Goal: Task Accomplishment & Management: Complete application form

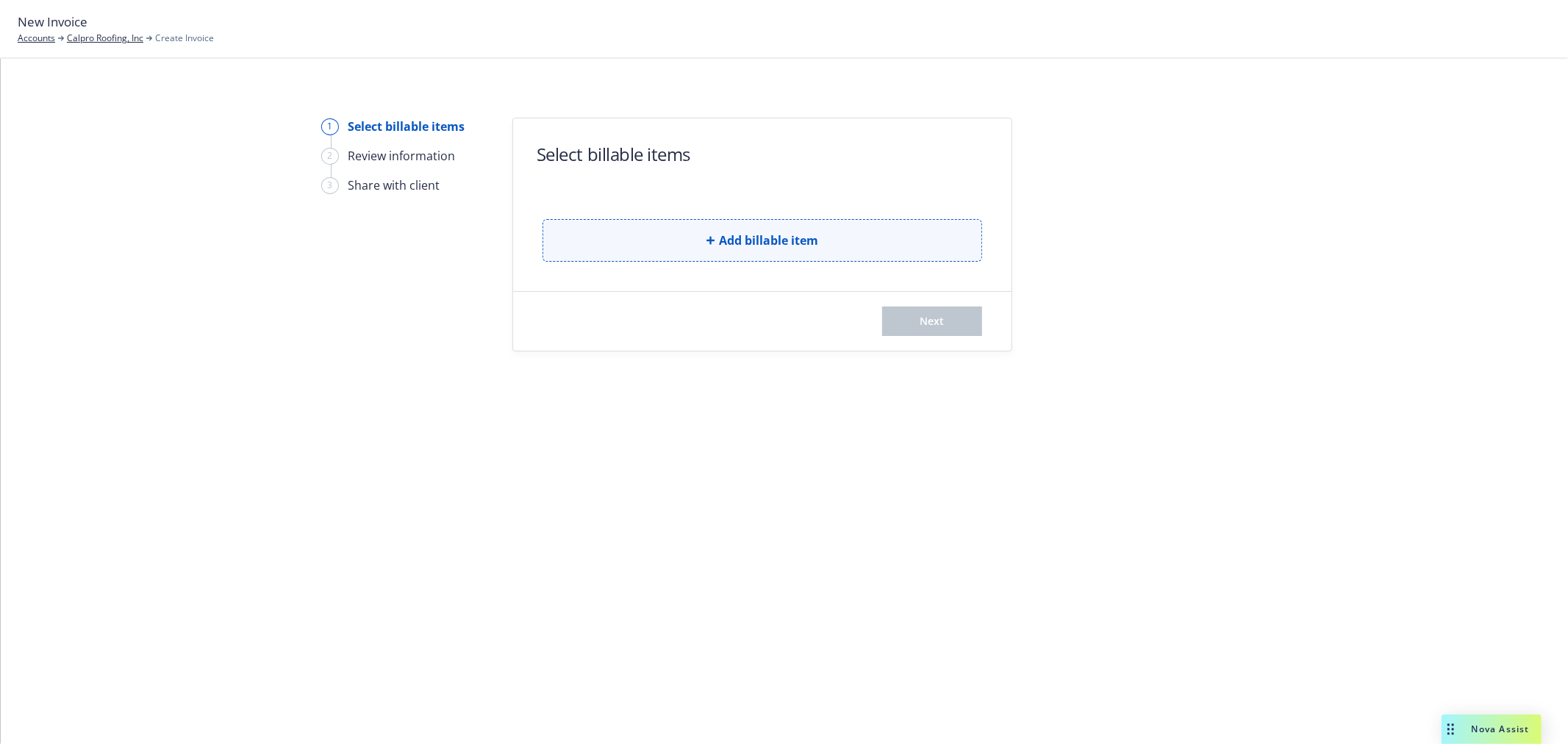
click at [732, 241] on span "Add billable item" at bounding box center [768, 240] width 99 height 17
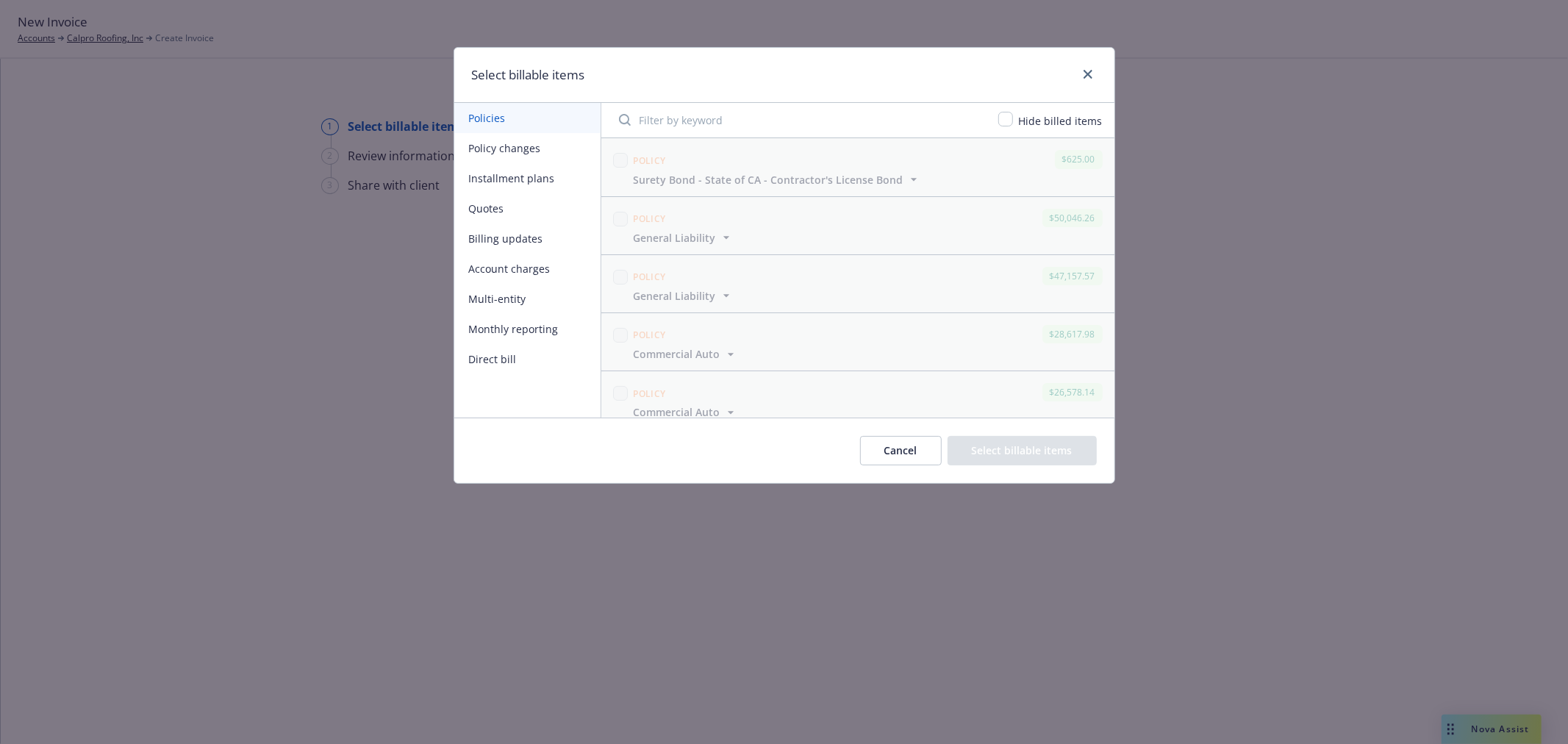
click at [513, 270] on button "Account charges" at bounding box center [526, 268] width 146 height 30
click at [513, 297] on button "Multi-entity" at bounding box center [526, 299] width 146 height 30
click at [518, 280] on button "Account charges" at bounding box center [526, 268] width 146 height 30
click at [524, 325] on button "Monthly reporting" at bounding box center [526, 329] width 146 height 30
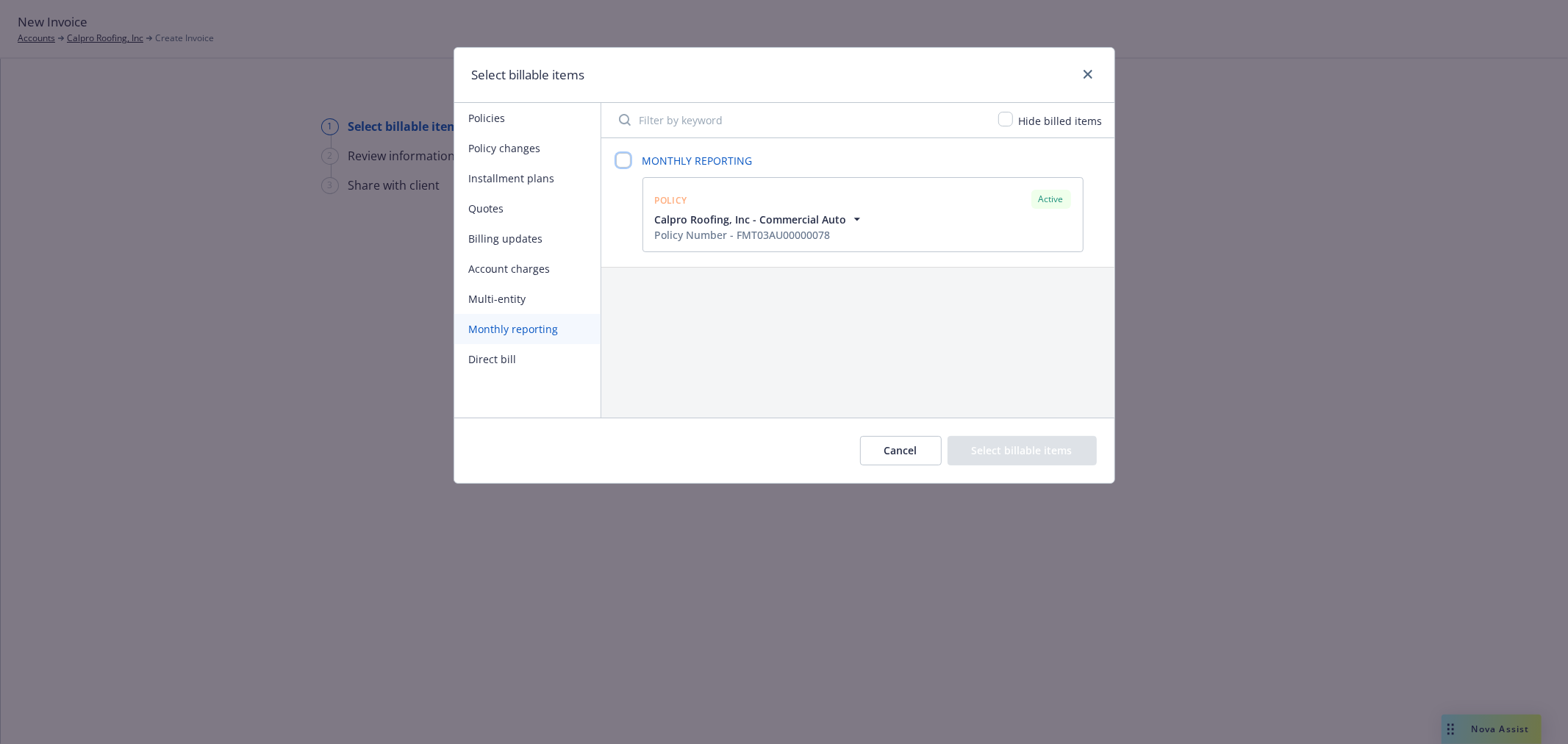
click at [625, 162] on input "checkbox" at bounding box center [623, 160] width 15 height 15
checkbox input "false"
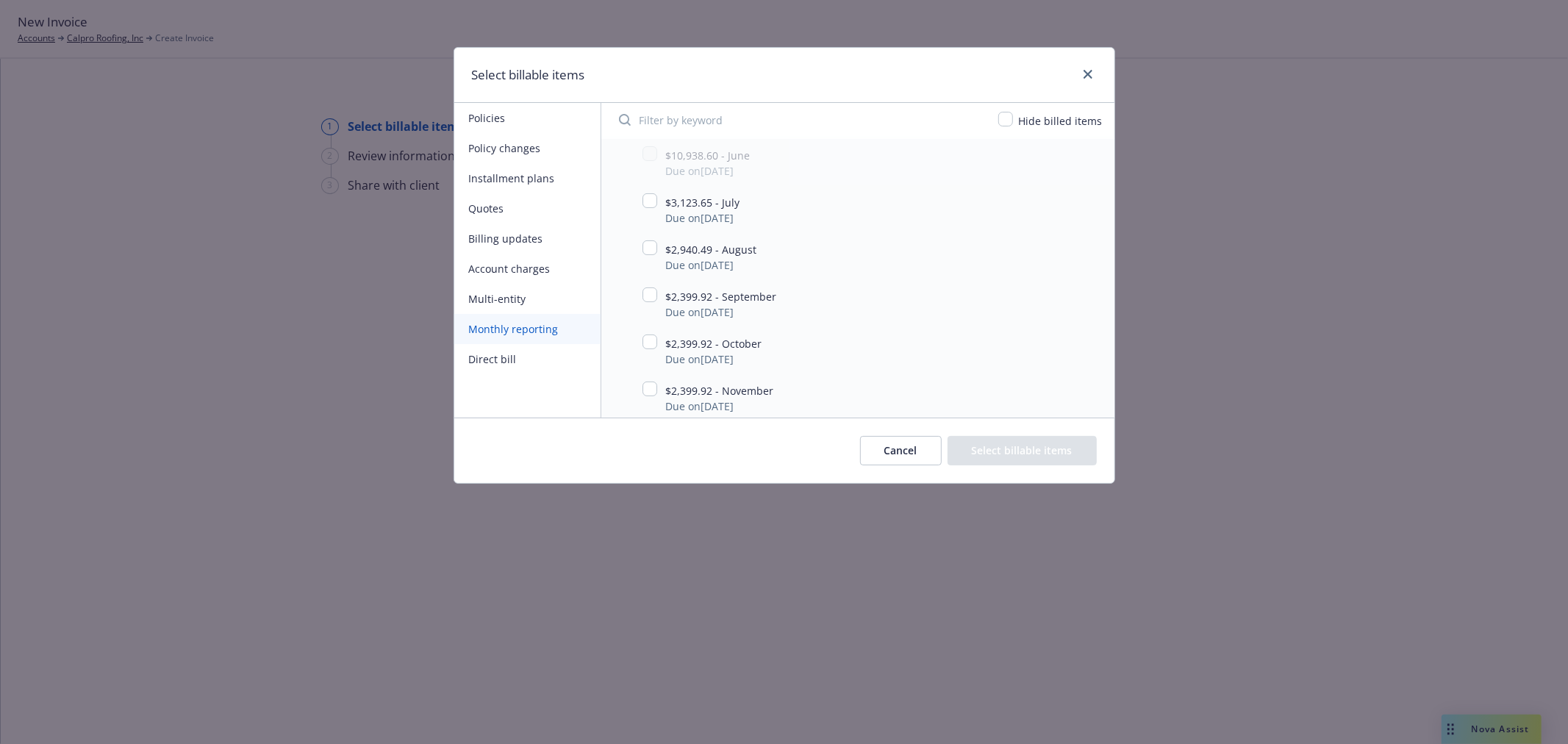
scroll to position [245, 0]
click at [652, 219] on input "checkbox" at bounding box center [649, 215] width 15 height 15
checkbox input "true"
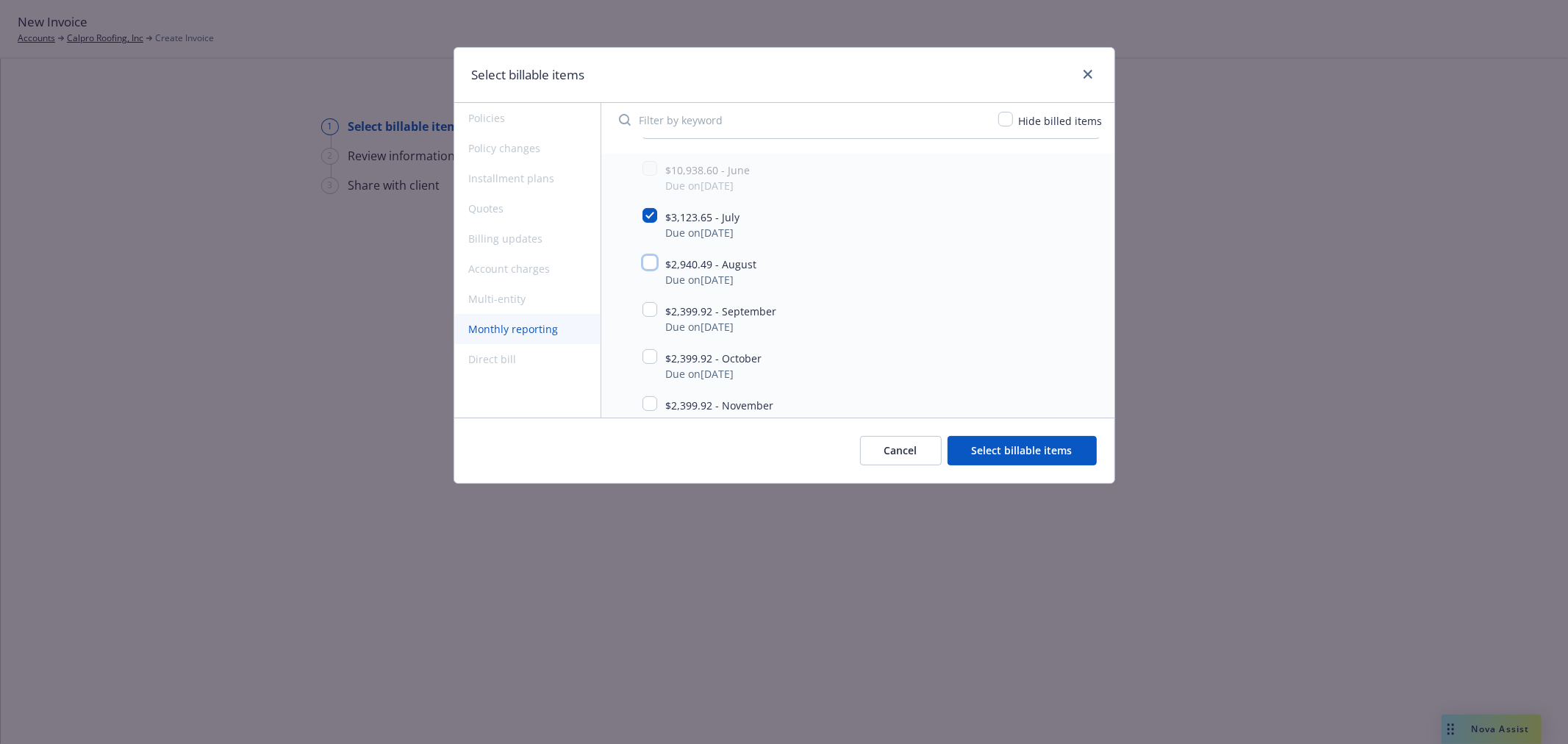
click at [652, 269] on input "checkbox" at bounding box center [649, 262] width 15 height 15
checkbox input "true"
click at [729, 225] on link "$3,123.65 - July" at bounding box center [709, 218] width 86 height 16
checkbox input "false"
click at [736, 272] on link "$2,940.49 - August" at bounding box center [717, 264] width 103 height 16
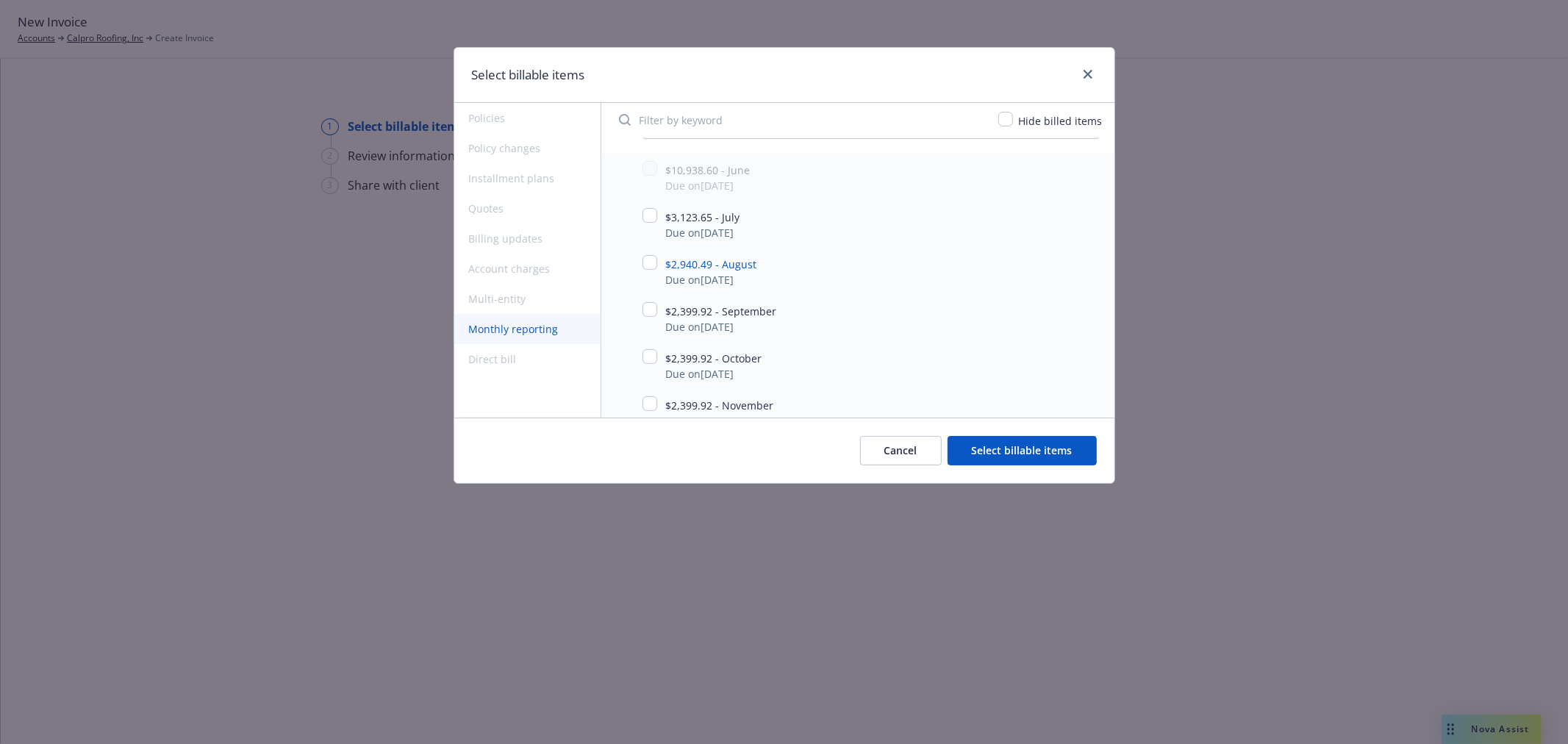
checkbox input "false"
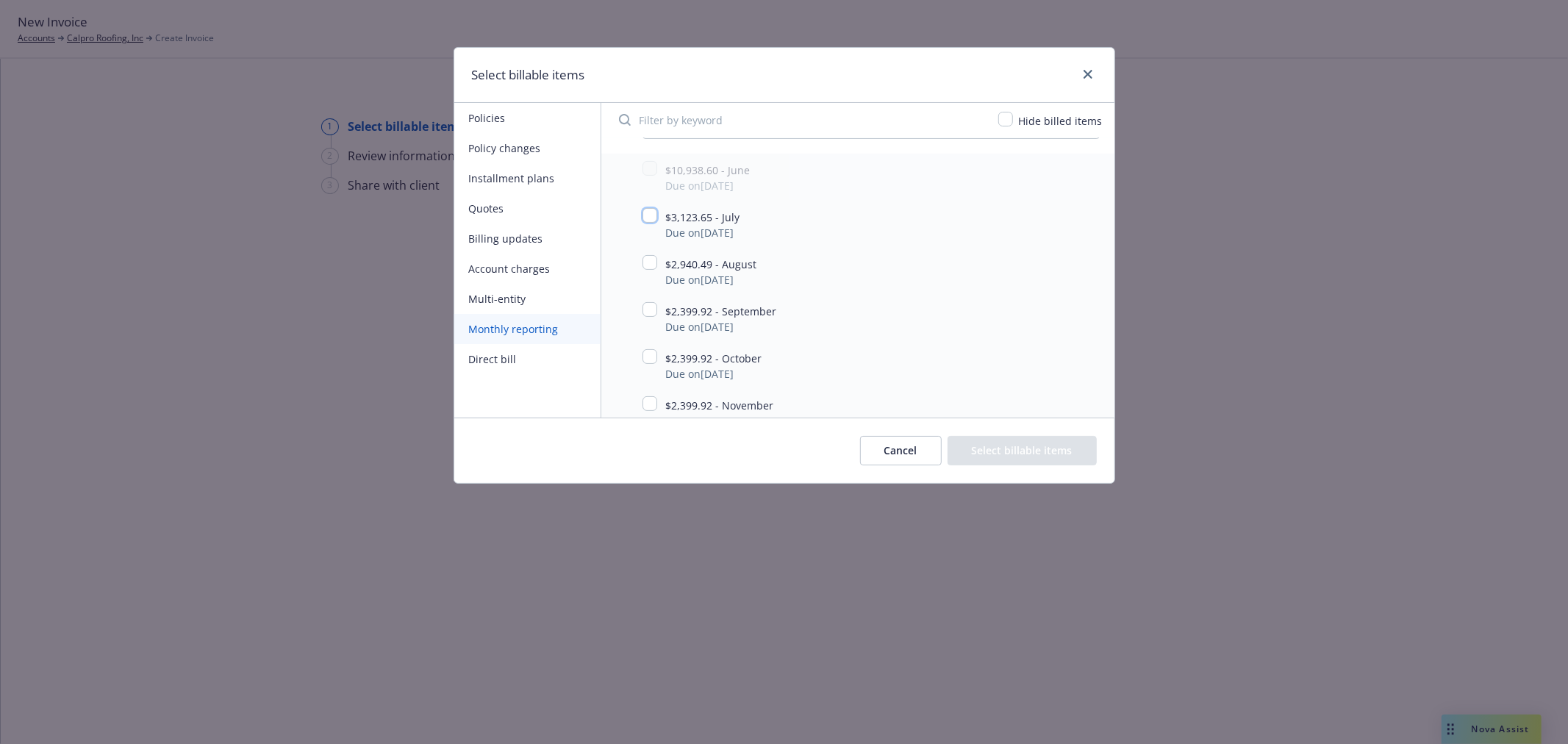
click at [654, 217] on input "checkbox" at bounding box center [649, 215] width 15 height 15
checkbox input "true"
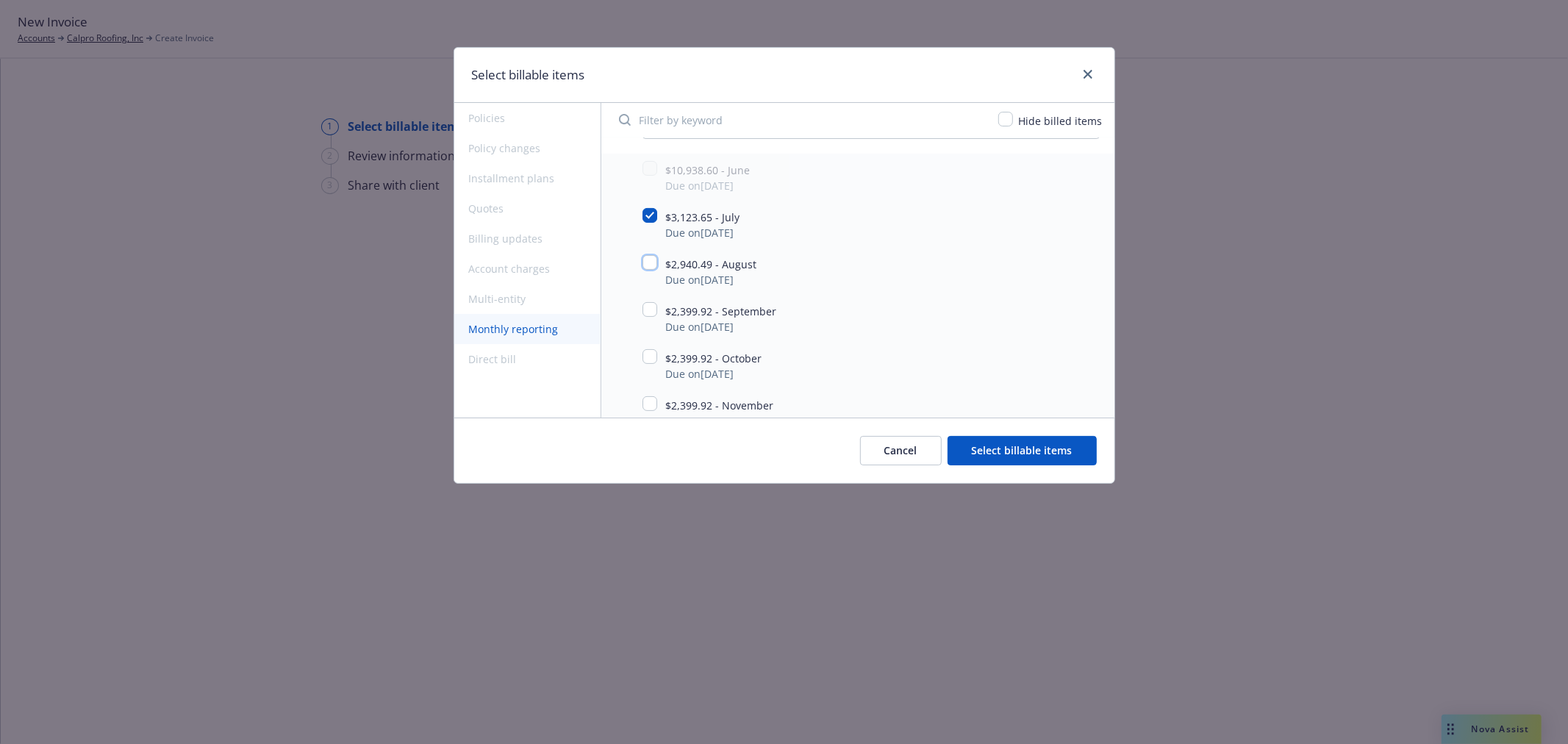
click at [652, 261] on input "checkbox" at bounding box center [649, 262] width 15 height 15
click at [648, 268] on input "checkbox" at bounding box center [649, 262] width 15 height 15
checkbox input "false"
click at [670, 443] on div "Cancel Select billable items" at bounding box center [784, 451] width 660 height 66
click at [1053, 452] on button "Select billable items" at bounding box center [1022, 451] width 149 height 29
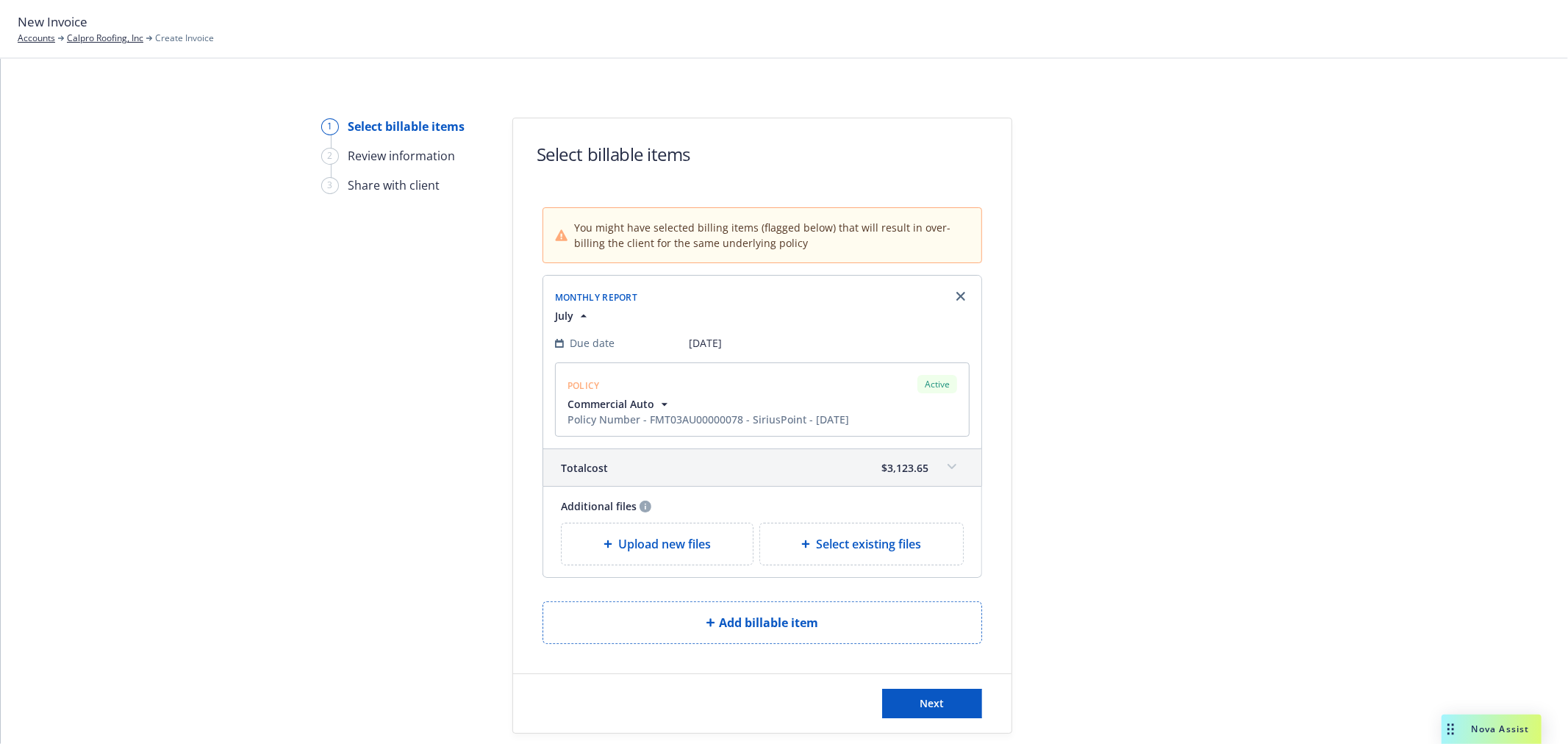
click at [704, 340] on span "[DATE]" at bounding box center [705, 343] width 33 height 16
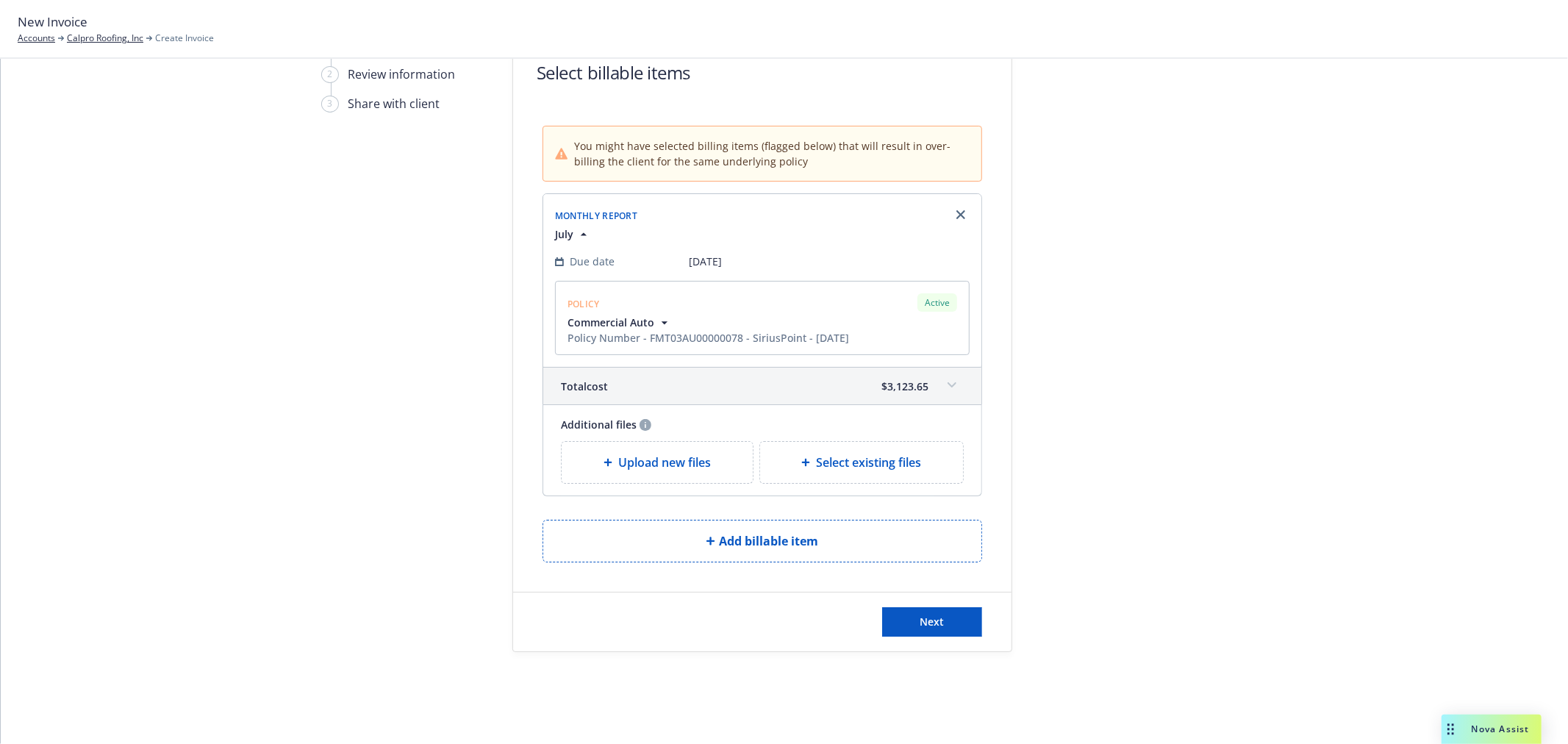
click at [940, 379] on span at bounding box center [951, 385] width 23 height 23
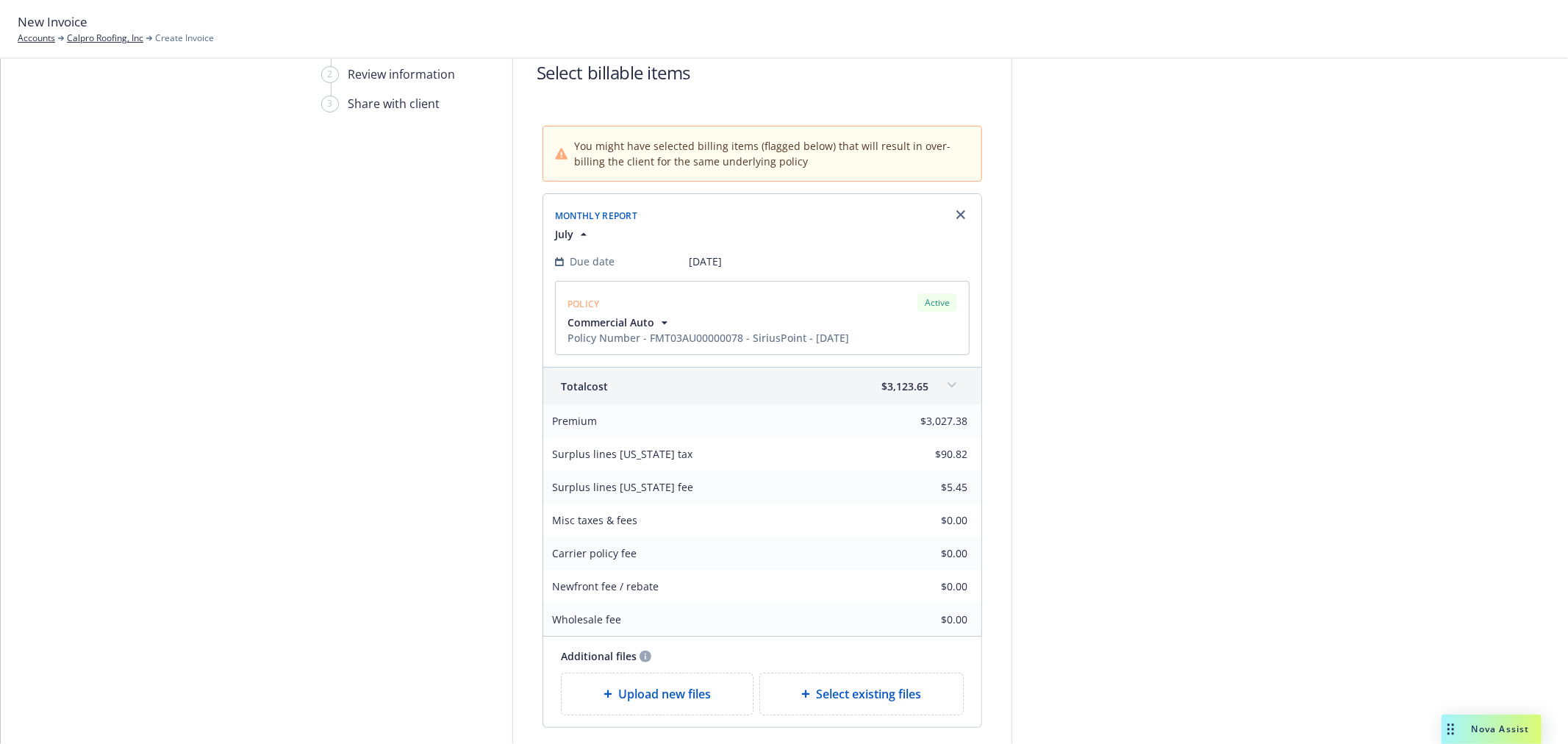
scroll to position [163, 0]
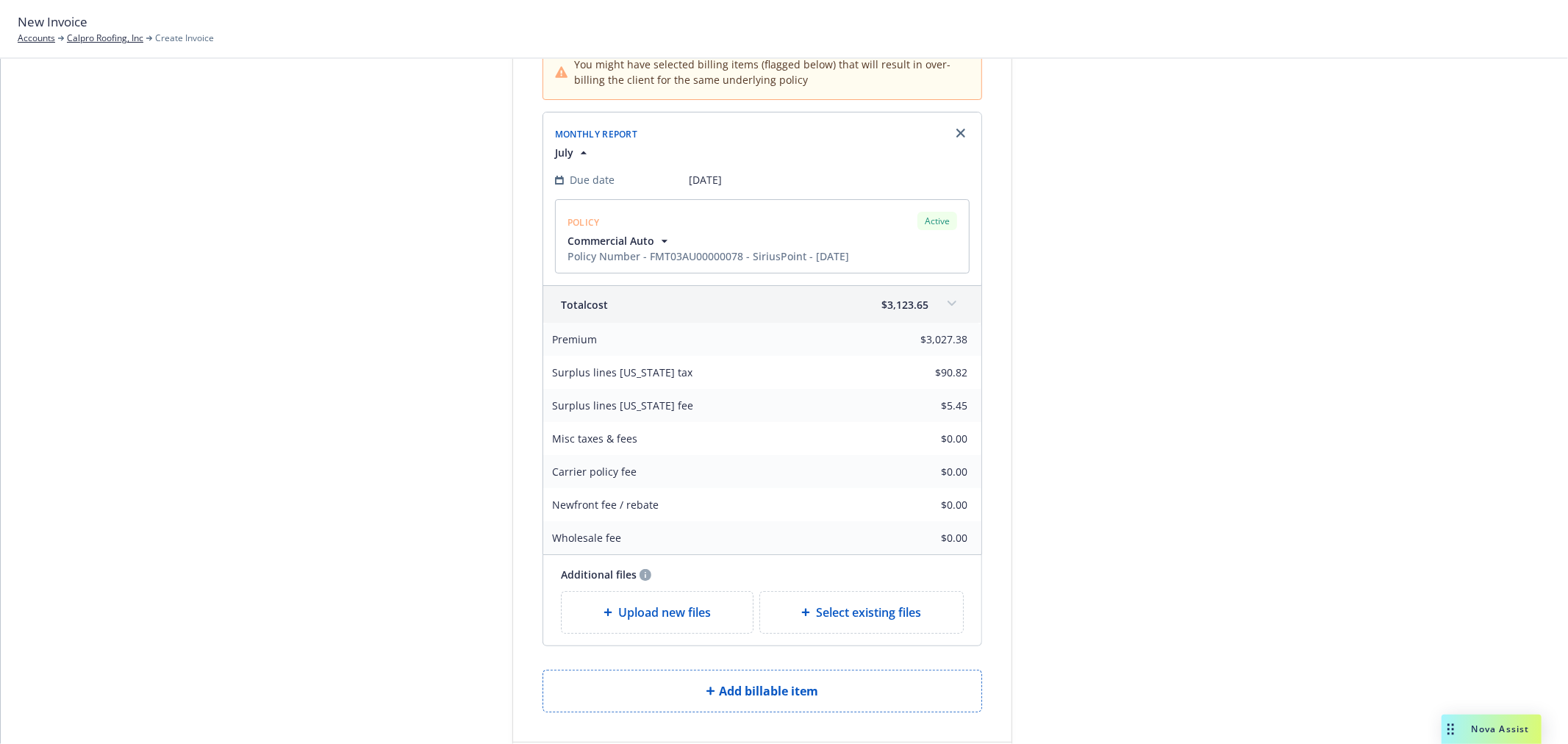
click at [960, 407] on div "Premium $3,027.38 Surplus lines [US_STATE] tax $90.82 Surplus lines [US_STATE] …" at bounding box center [762, 438] width 438 height 231
click at [1099, 431] on div at bounding box center [1144, 378] width 205 height 848
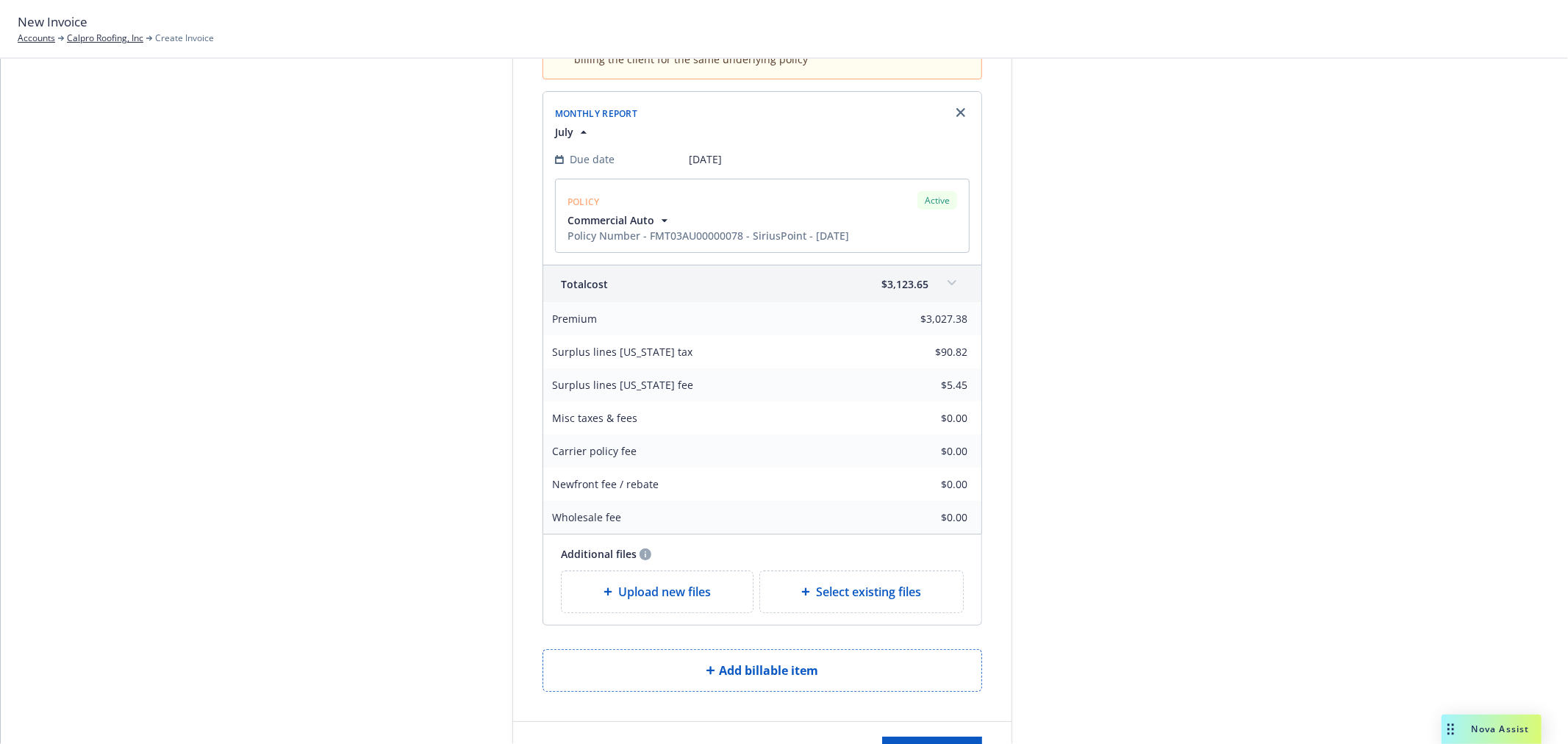
scroll to position [234, 0]
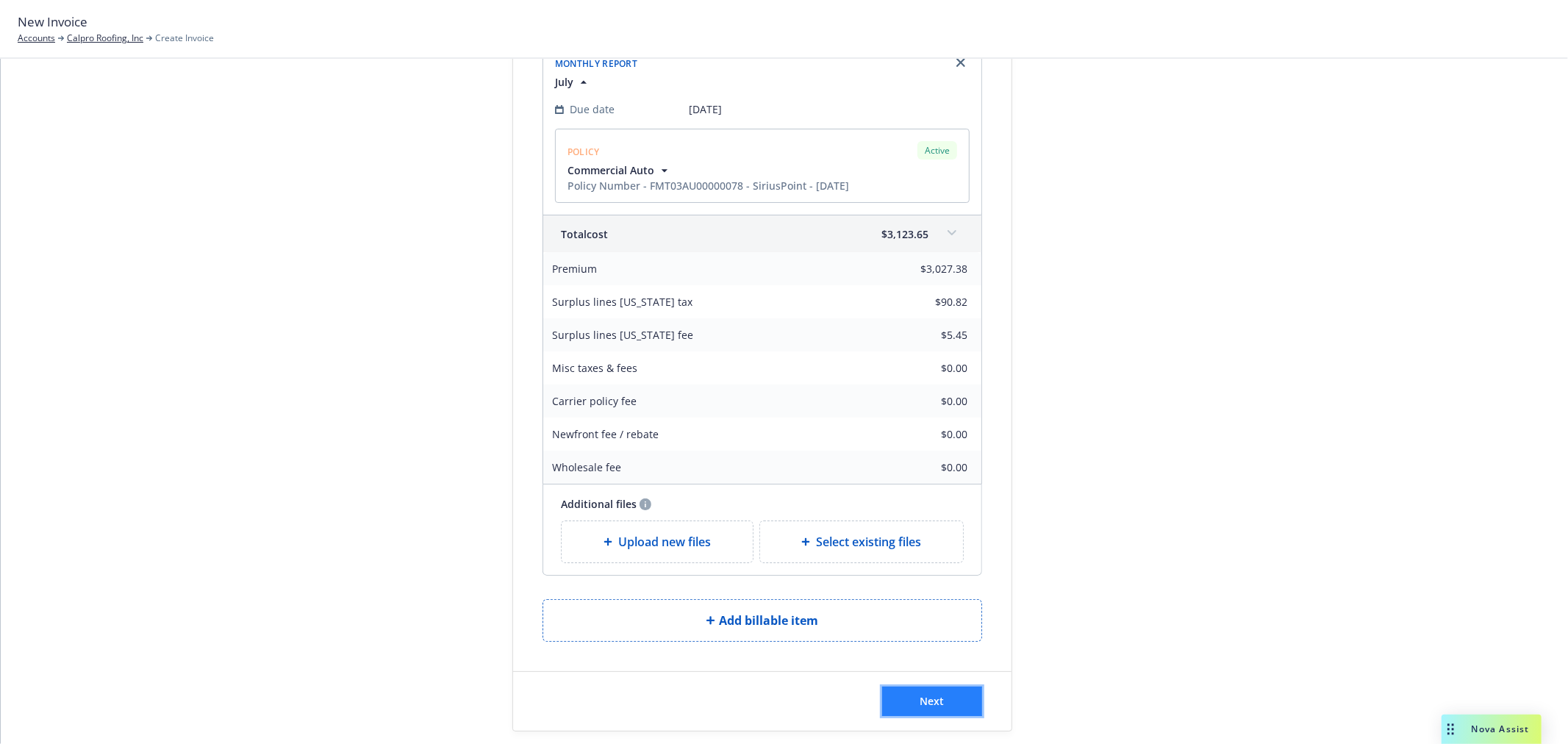
click at [943, 703] on button "Next" at bounding box center [932, 701] width 100 height 29
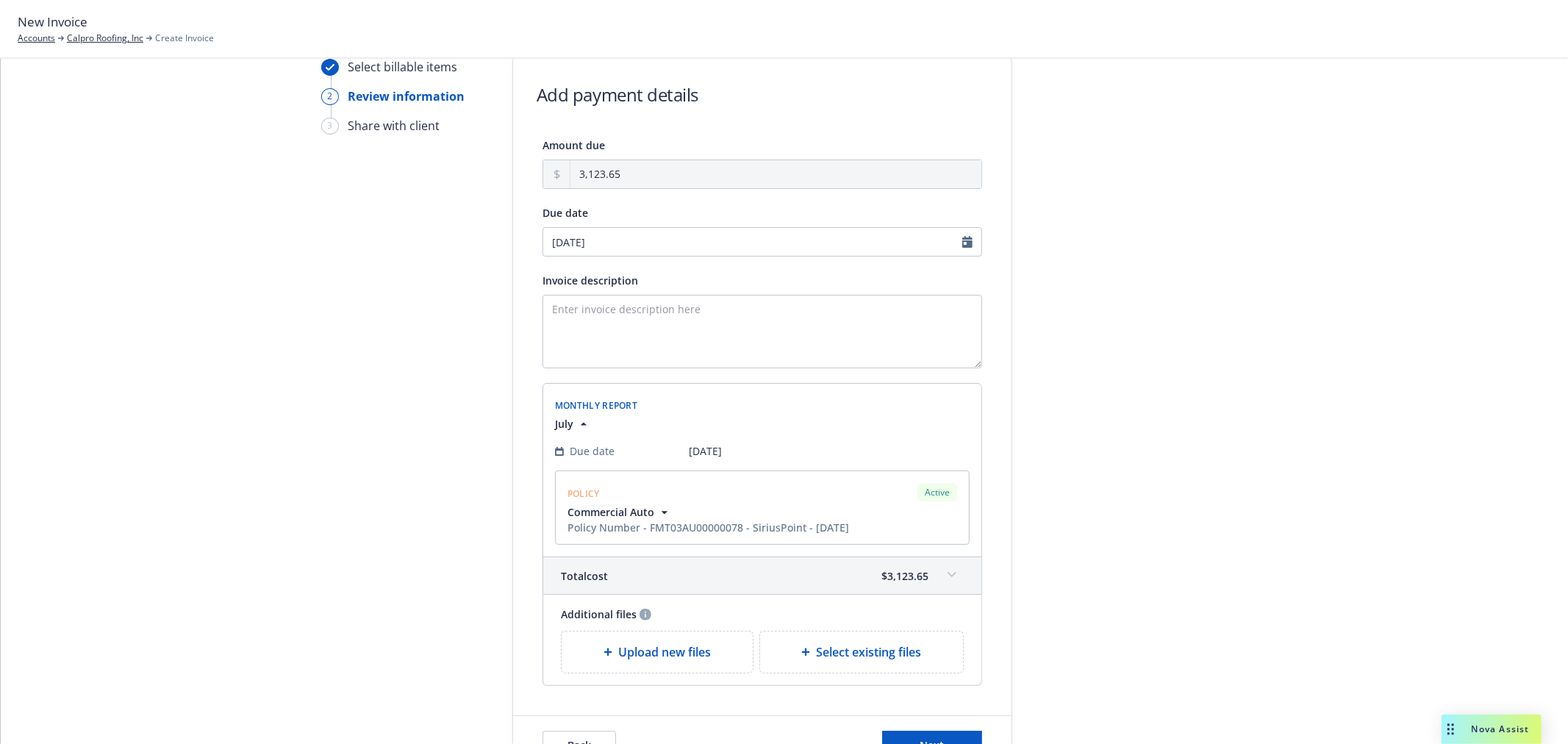
scroll to position [0, 0]
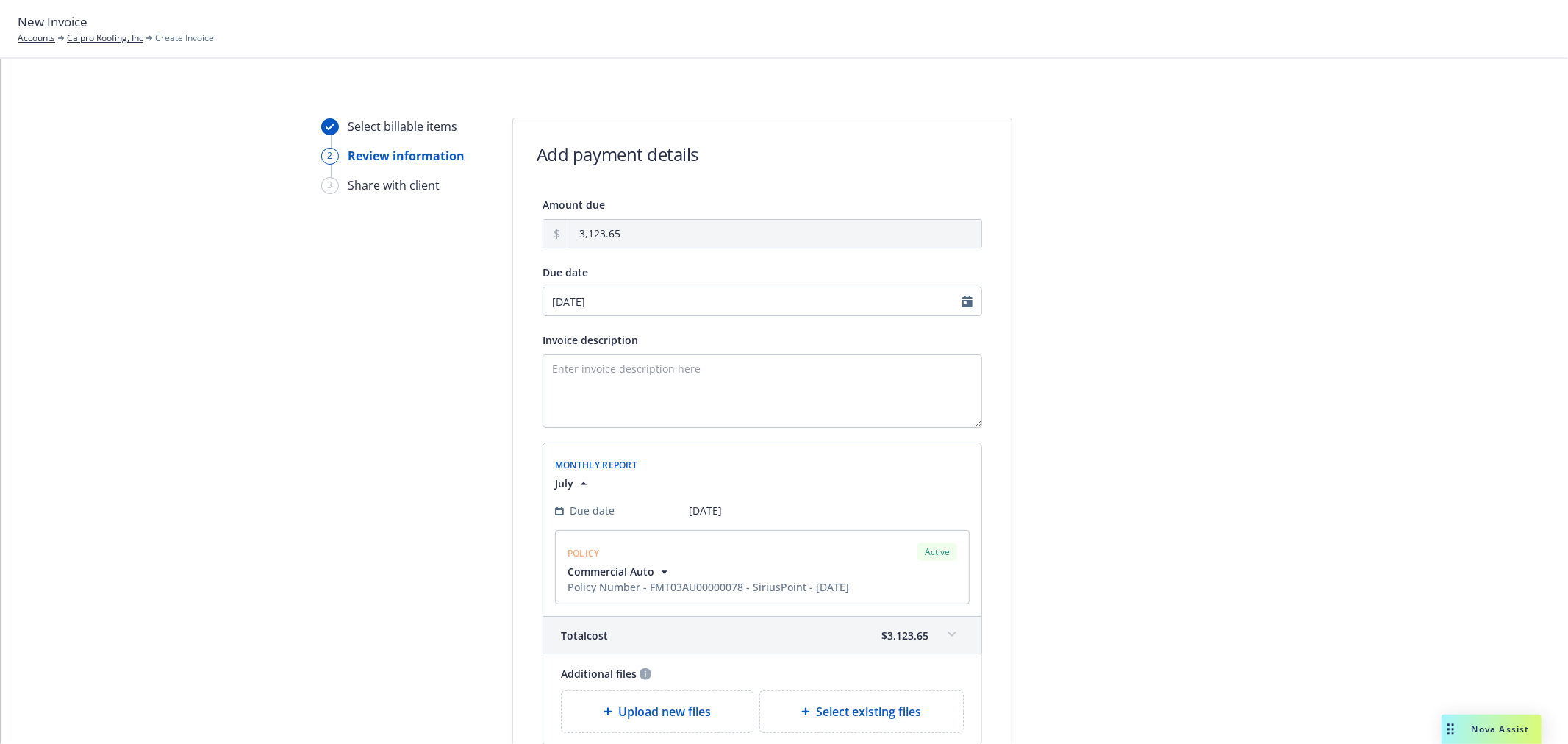
click at [458, 393] on div "Select billable items 2 Review information 3 Share with client" at bounding box center [401, 476] width 161 height 717
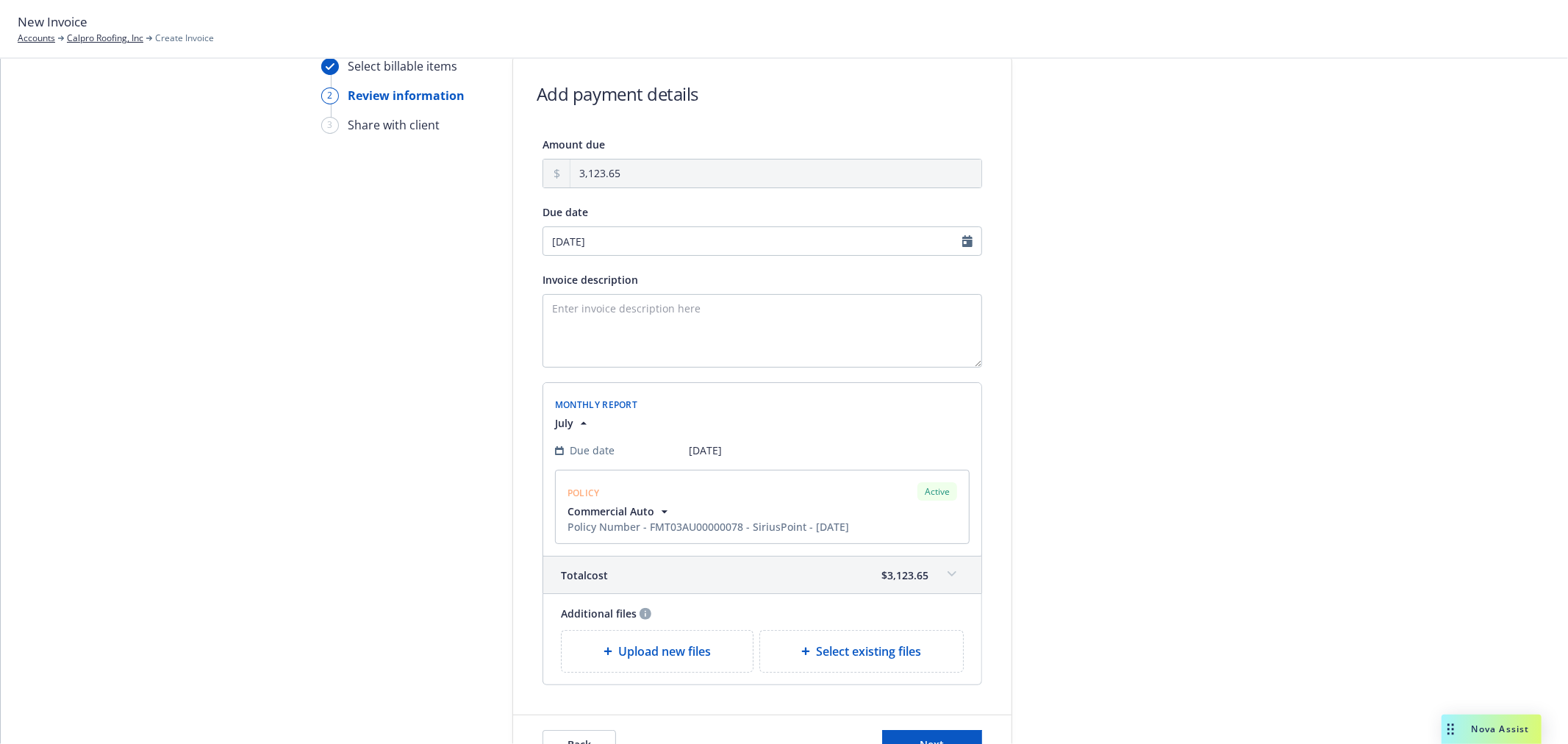
scroll to position [163, 0]
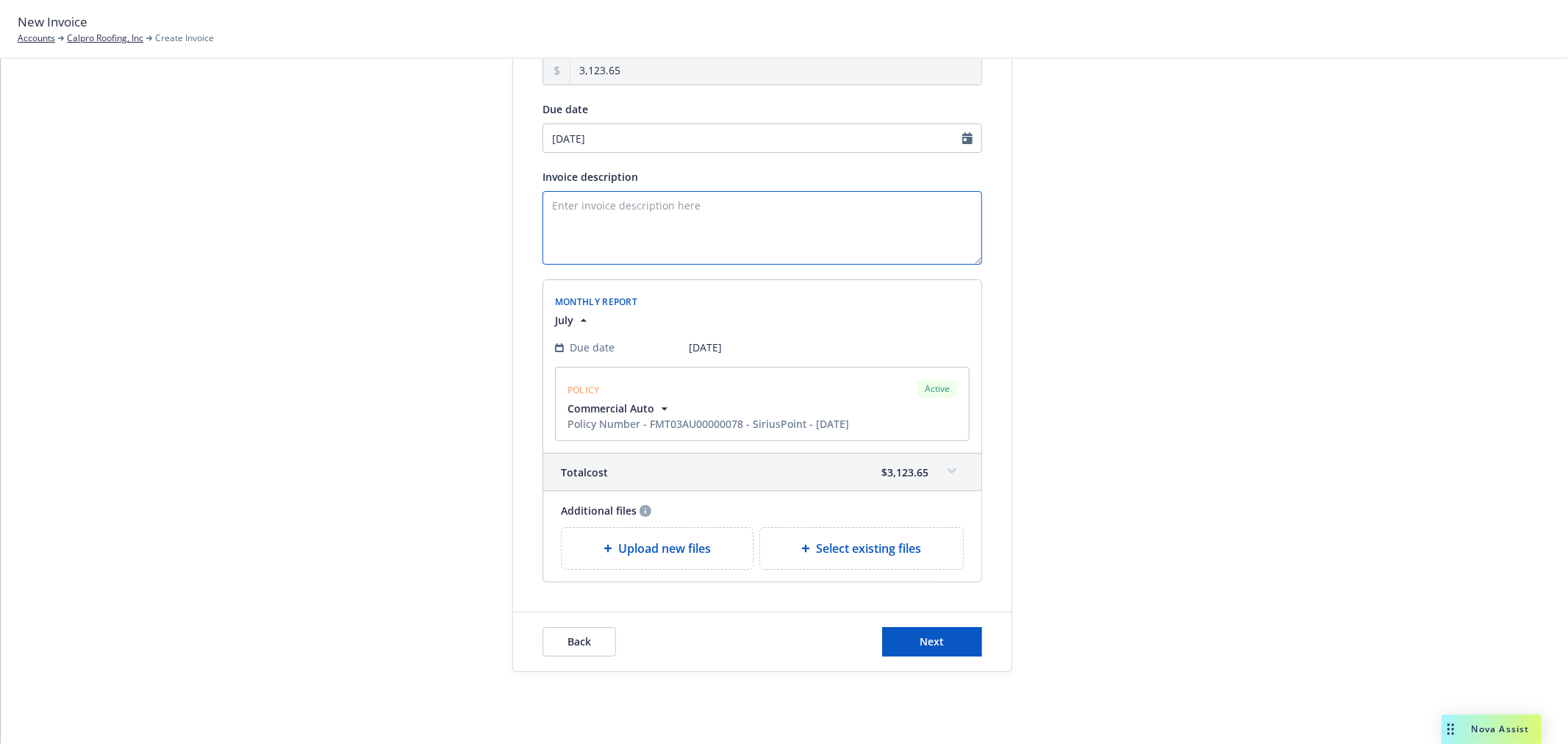
click at [679, 241] on textarea "Invoice description" at bounding box center [762, 227] width 439 height 73
click at [674, 136] on input "[DATE]" at bounding box center [762, 138] width 439 height 29
select select "September"
select select "2025"
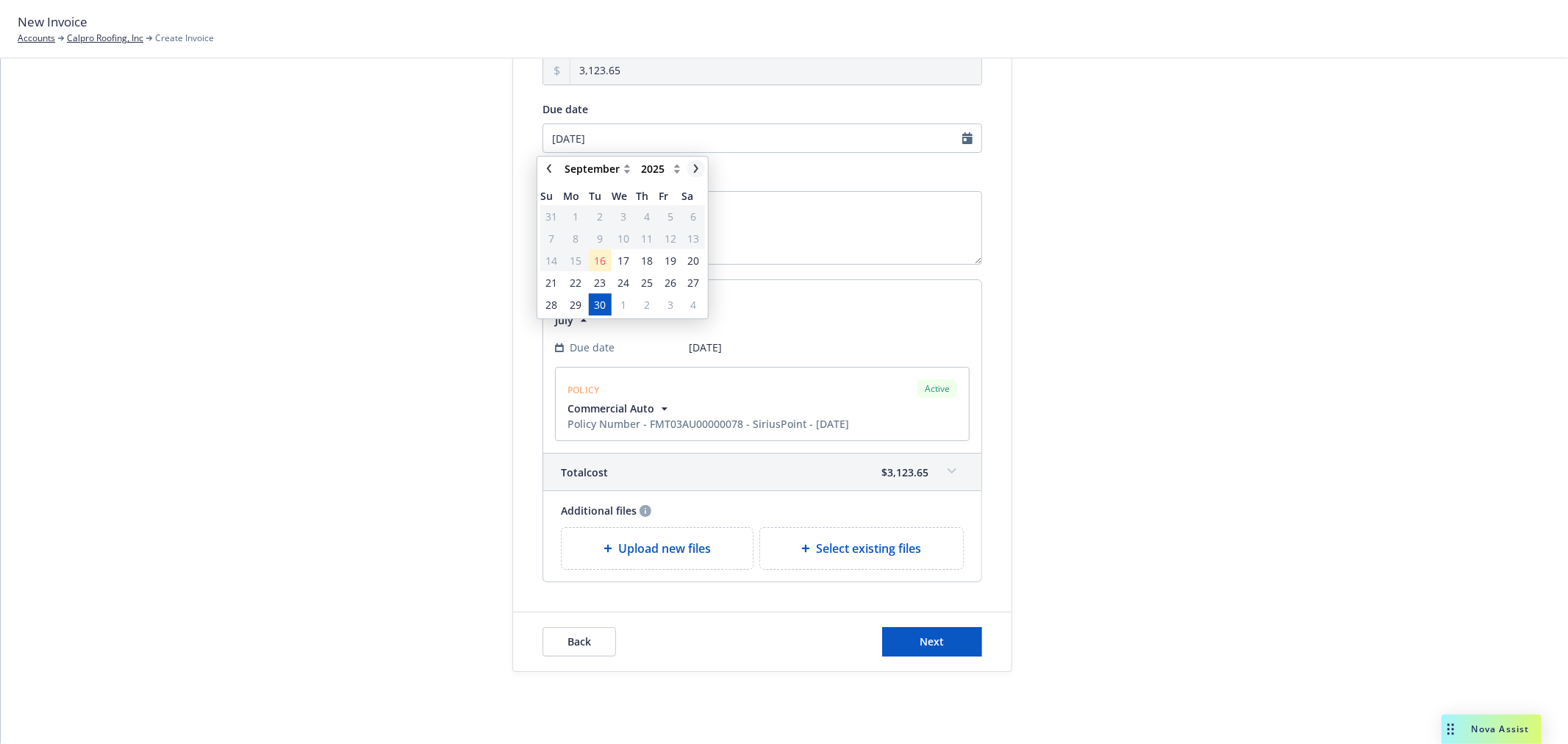
click at [692, 170] on icon "chevronRight" at bounding box center [696, 168] width 9 height 9
select select "October"
click at [552, 261] on span "12" at bounding box center [552, 261] width 12 height 16
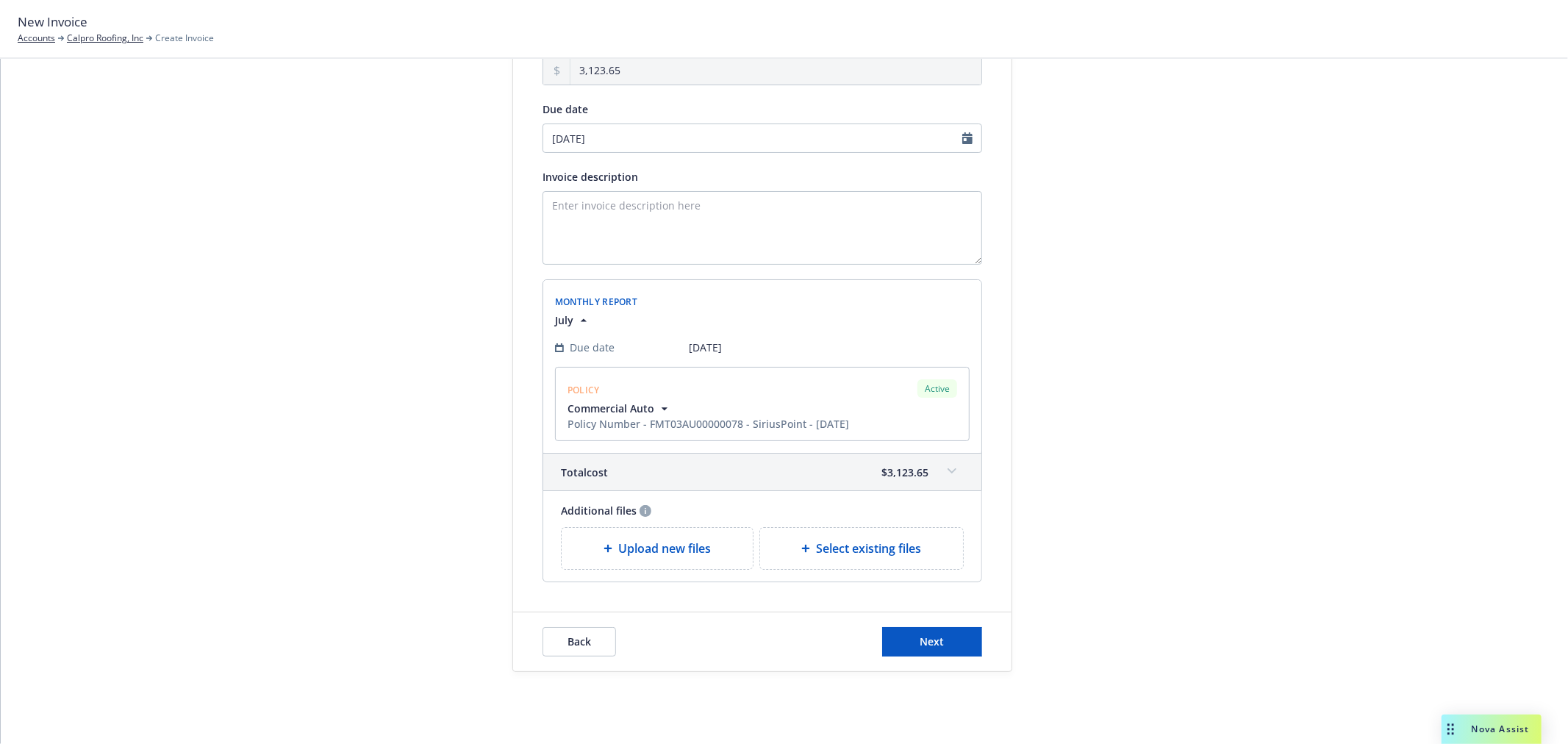
type input "[DATE]"
drag, startPoint x: 629, startPoint y: 234, endPoint x: 658, endPoint y: 233, distance: 29.0
click at [631, 234] on textarea "Invoice description" at bounding box center [762, 227] width 439 height 73
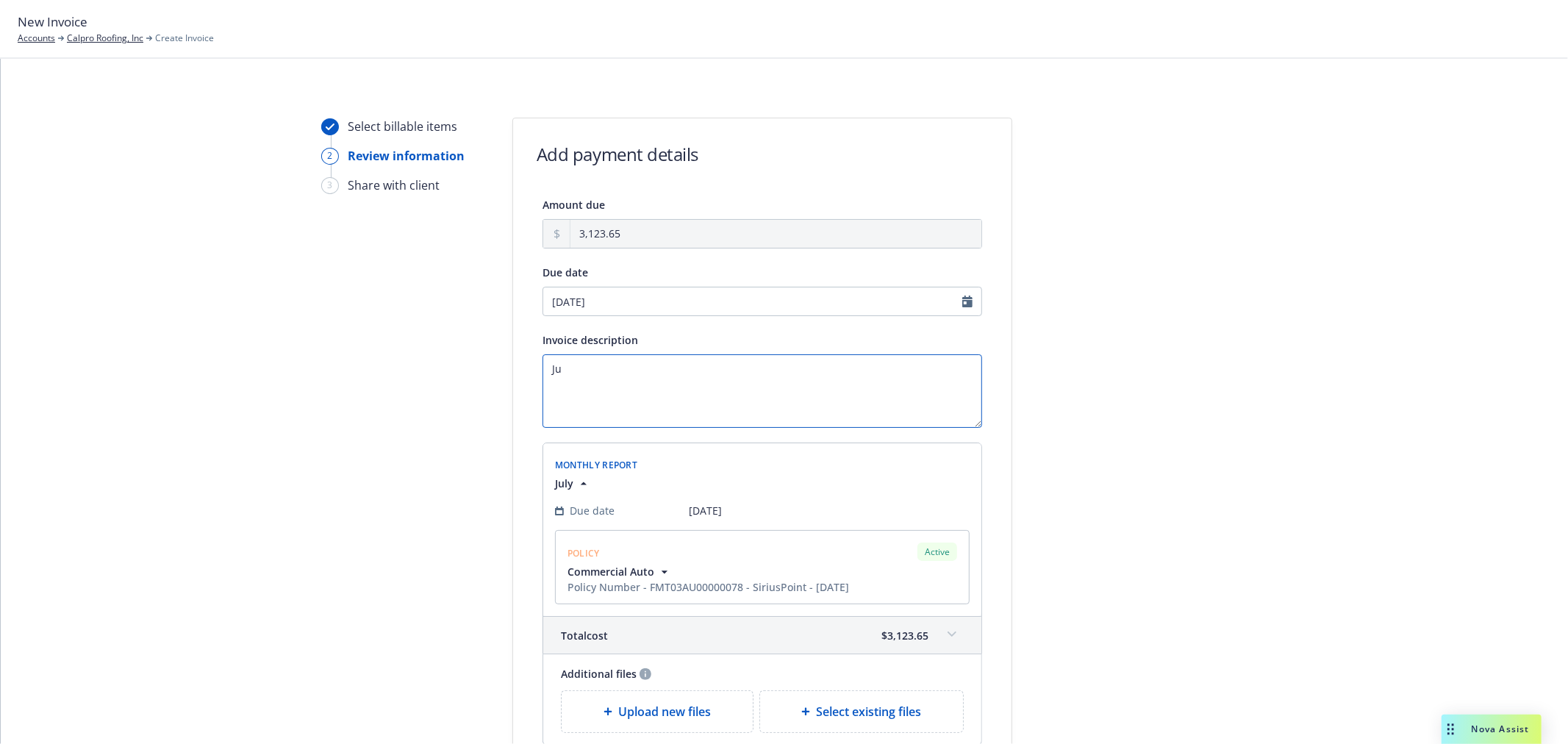
type textarea "J"
click at [788, 366] on textarea "Commercial Auto July Installment Payment" at bounding box center [762, 391] width 439 height 73
click at [667, 406] on textarea "Commercial Auto July Installment Payment" at bounding box center [762, 391] width 439 height 73
click at [1056, 399] on div at bounding box center [1144, 476] width 205 height 717
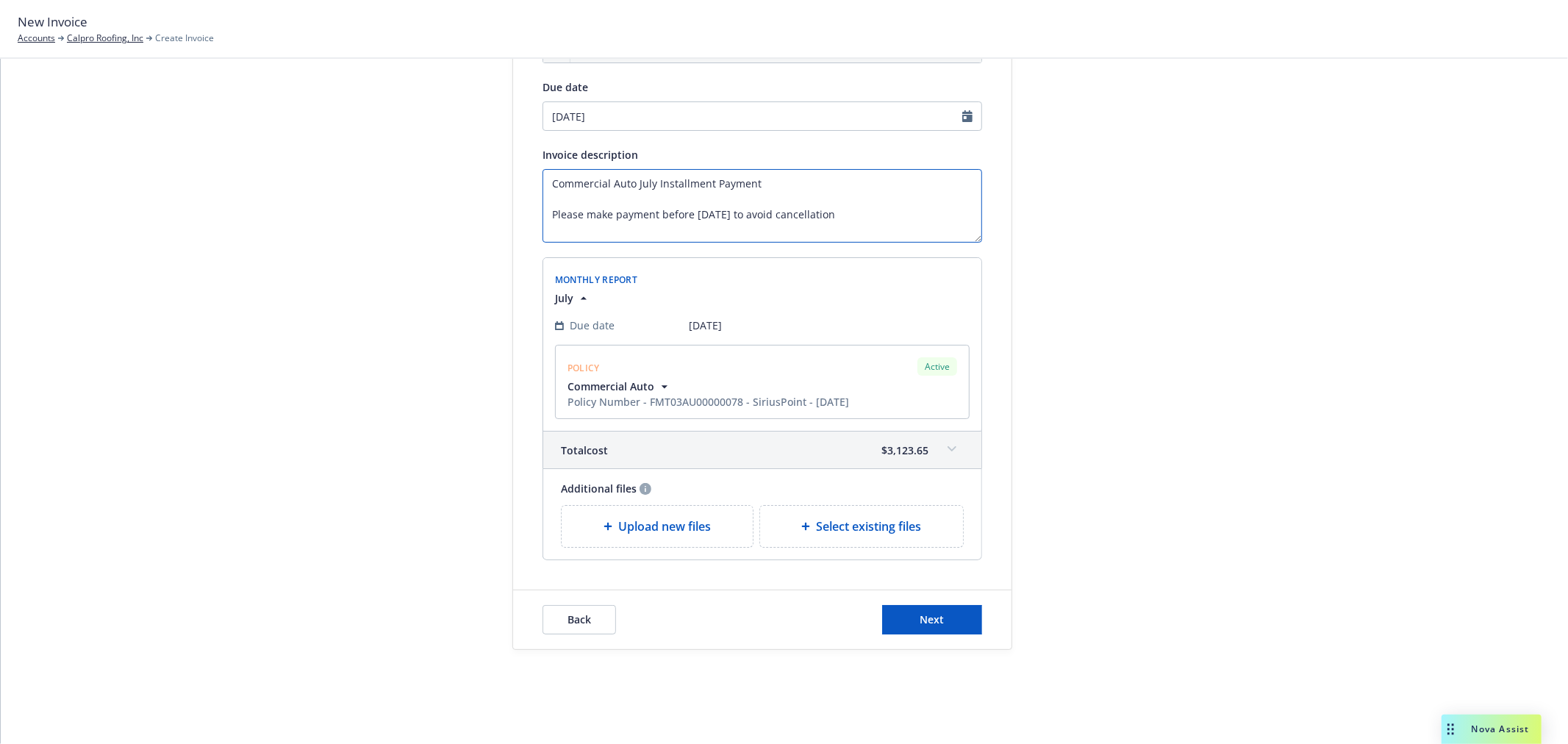
click at [627, 184] on textarea "Commercial Auto July Installment Payment Please make payment before [DATE] to a…" at bounding box center [762, 205] width 439 height 73
type textarea "Commercial Auto- July Installment Payment Please make payment before [DATE] to …"
click at [965, 632] on button "Next" at bounding box center [932, 620] width 100 height 29
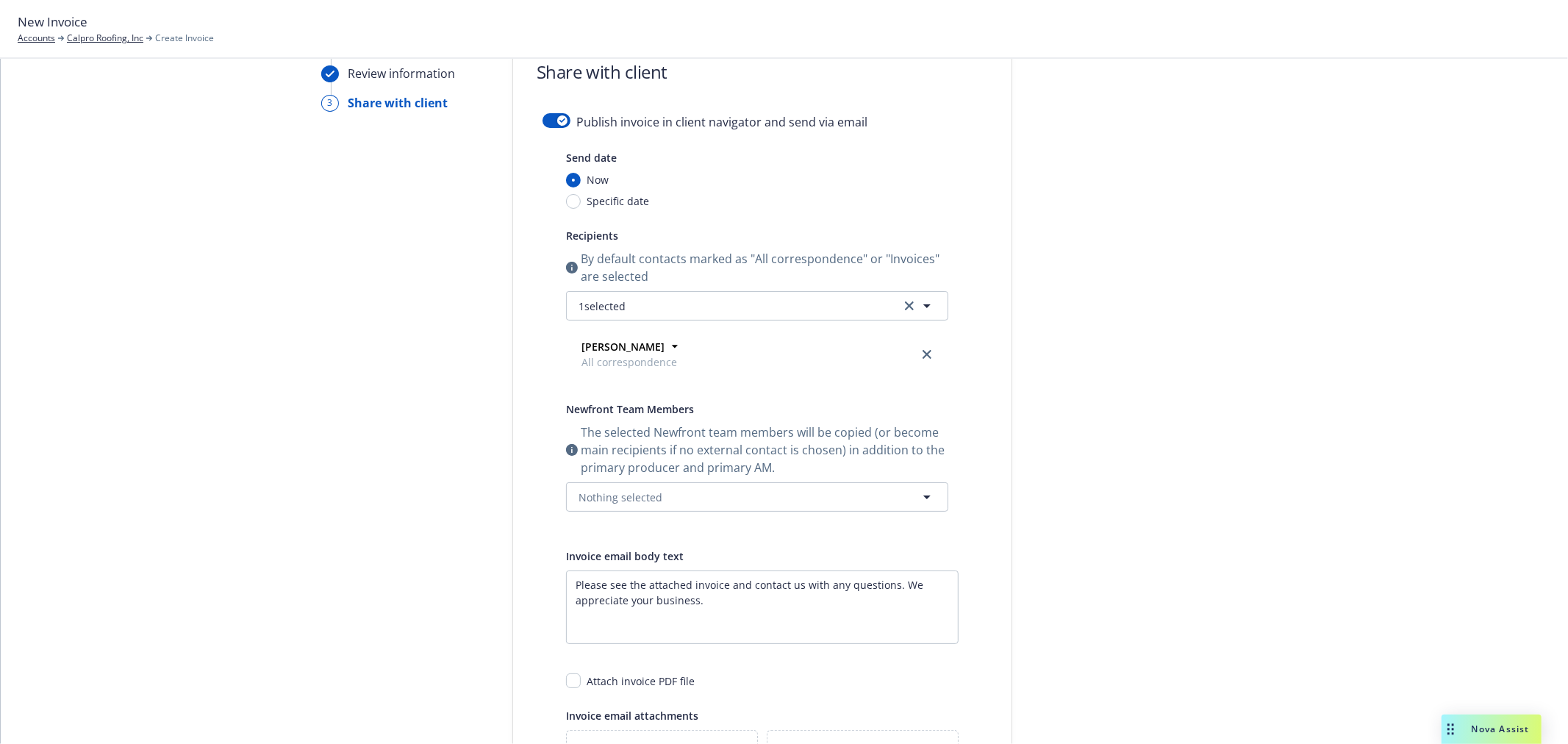
scroll to position [0, 0]
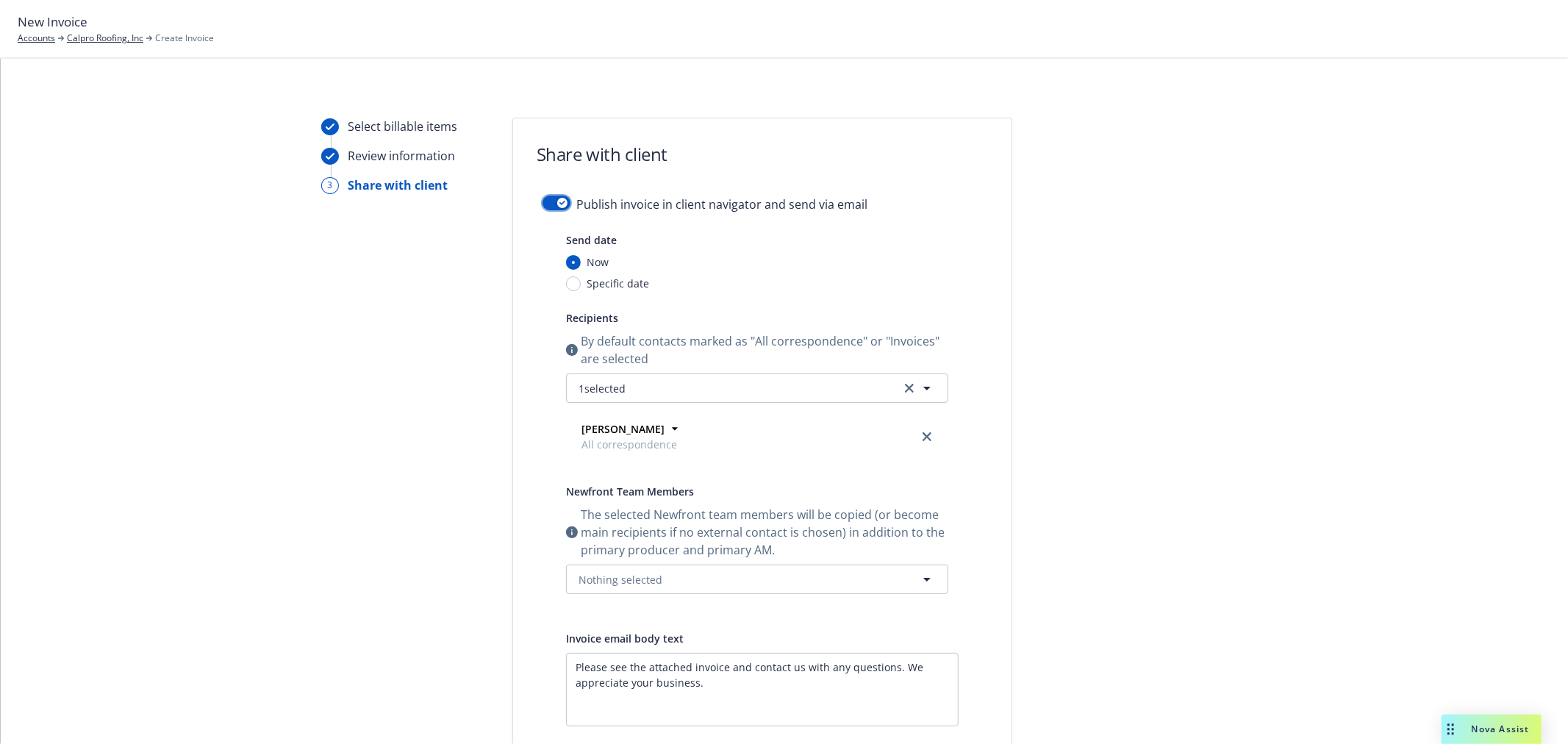
click at [557, 203] on div "button" at bounding box center [563, 203] width 10 height 10
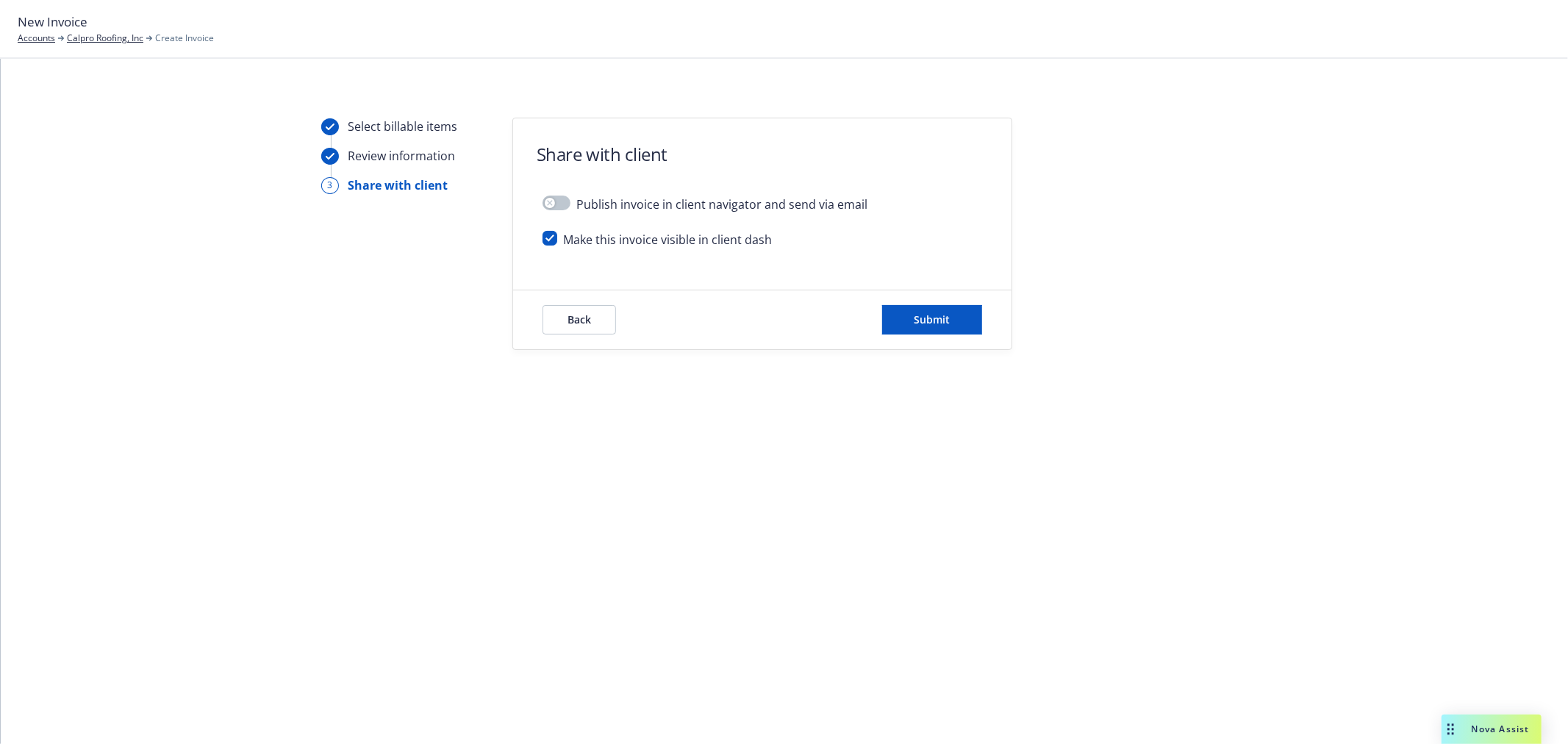
click at [986, 328] on div "Back Submit" at bounding box center [761, 319] width 498 height 59
click at [958, 331] on button "Submit" at bounding box center [932, 319] width 100 height 29
